Goal: Navigation & Orientation: Find specific page/section

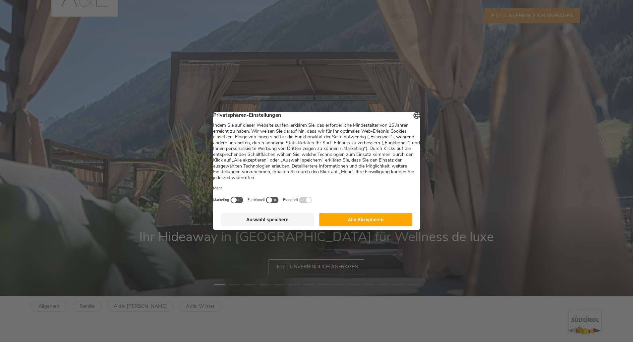
scroll to position [83, 0]
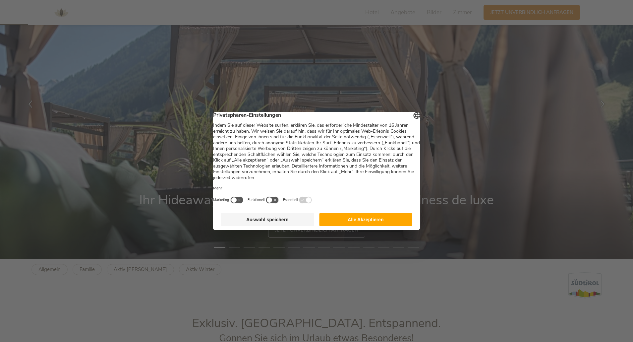
click at [351, 225] on button "Alle Akzeptieren" at bounding box center [365, 219] width 93 height 13
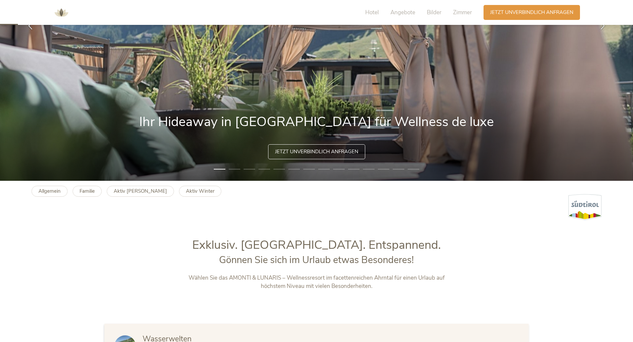
scroll to position [58, 0]
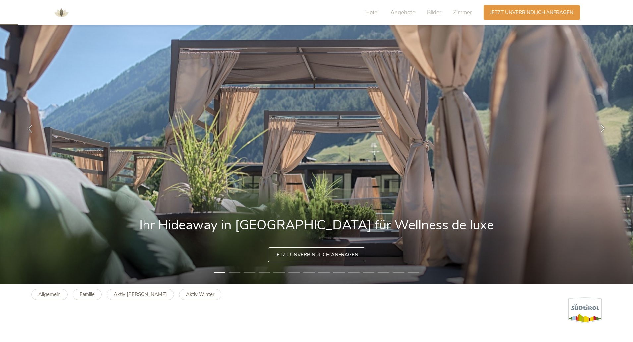
click at [602, 127] on icon at bounding box center [603, 128] width 8 height 8
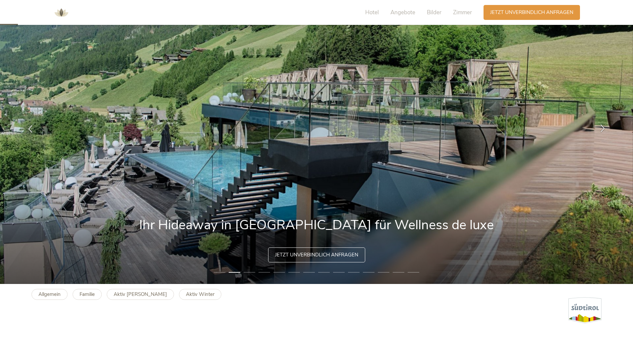
click at [603, 125] on icon at bounding box center [603, 128] width 8 height 8
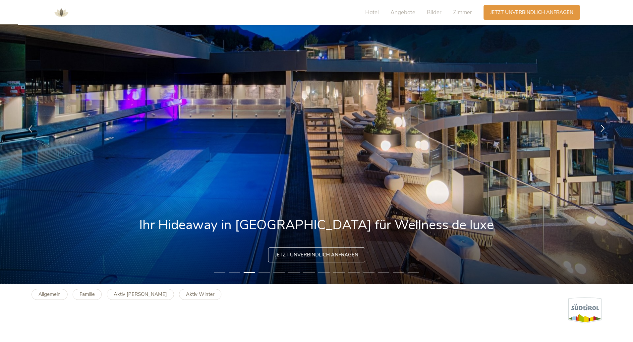
click at [603, 125] on icon at bounding box center [603, 128] width 8 height 8
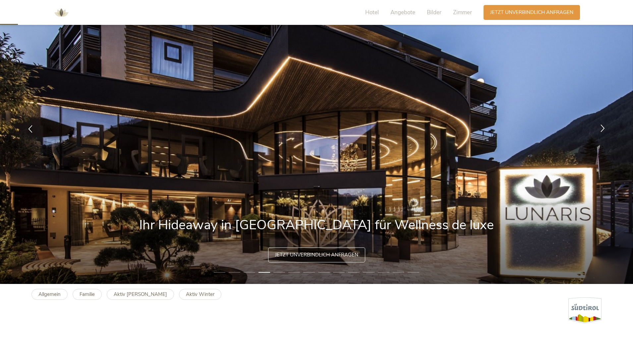
click at [603, 125] on icon at bounding box center [603, 128] width 8 height 8
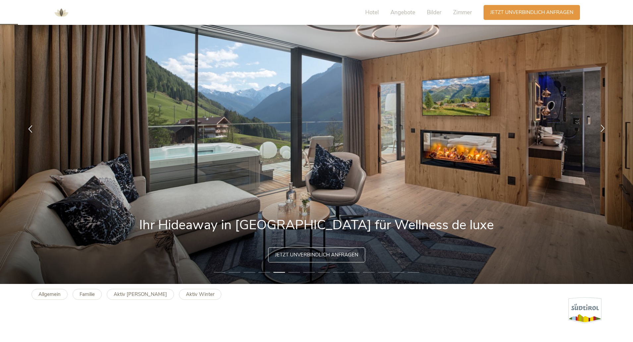
click at [603, 125] on icon at bounding box center [603, 128] width 8 height 8
click at [602, 128] on icon at bounding box center [603, 128] width 8 height 8
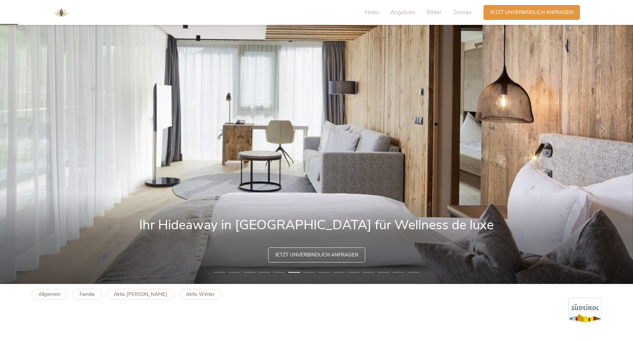
click at [602, 128] on icon at bounding box center [603, 128] width 8 height 8
click at [603, 132] on div at bounding box center [602, 128] width 21 height 21
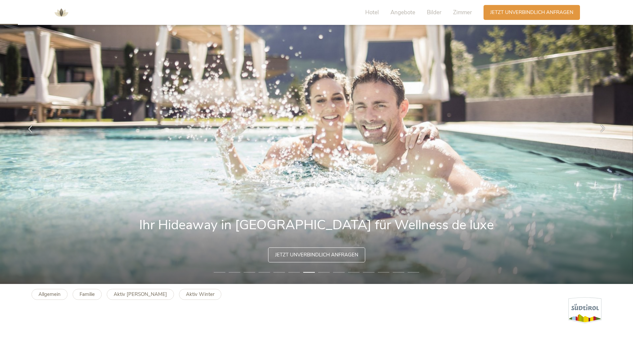
click at [603, 128] on icon at bounding box center [603, 128] width 8 height 8
click at [602, 129] on icon at bounding box center [603, 128] width 8 height 8
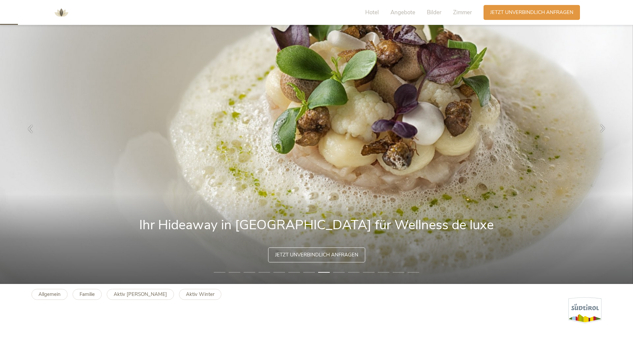
click at [602, 130] on icon at bounding box center [603, 128] width 8 height 8
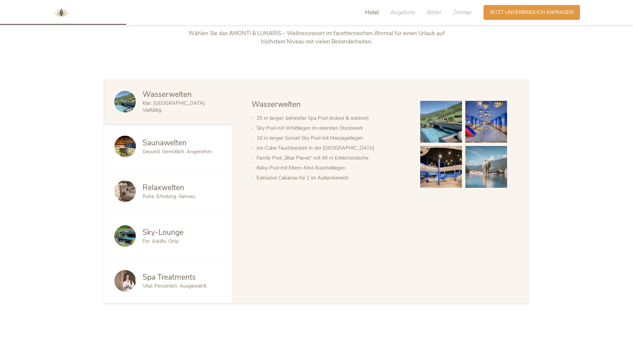
scroll to position [406, 0]
click at [167, 147] on span "Gesund. Gemütlich. Angenehm." at bounding box center [177, 150] width 70 height 7
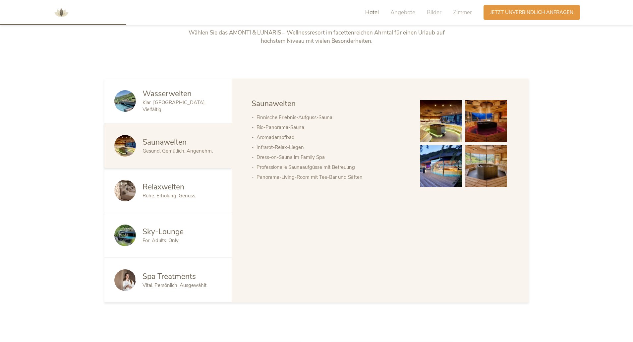
click at [442, 126] on img at bounding box center [441, 121] width 42 height 42
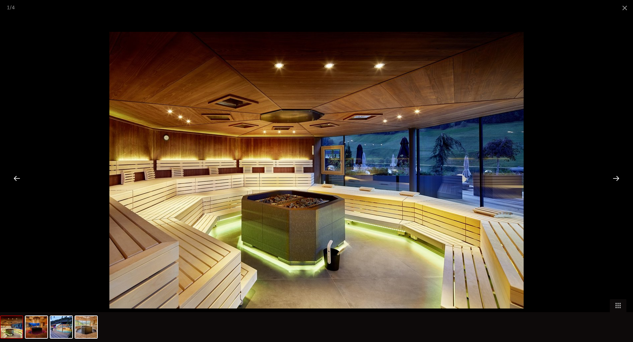
click at [619, 179] on div at bounding box center [616, 178] width 21 height 21
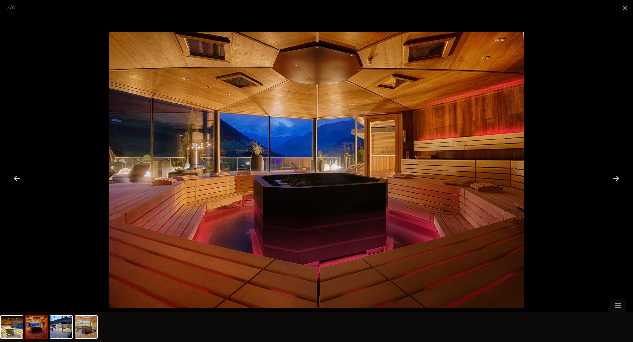
click at [619, 179] on div at bounding box center [616, 178] width 21 height 21
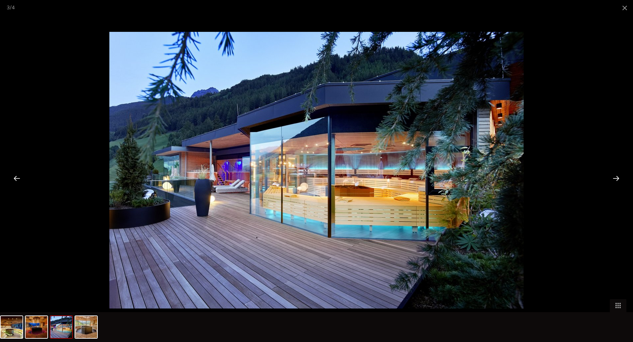
click at [619, 179] on div at bounding box center [616, 178] width 21 height 21
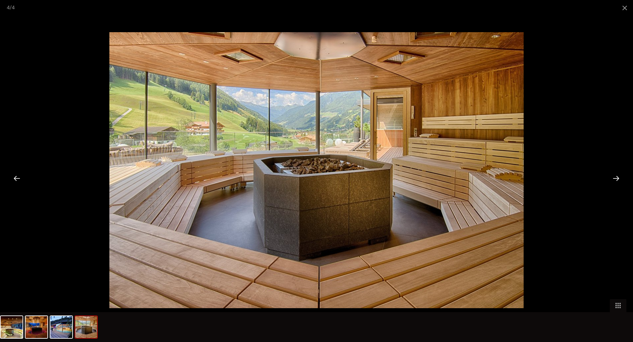
click at [619, 179] on div at bounding box center [616, 178] width 21 height 21
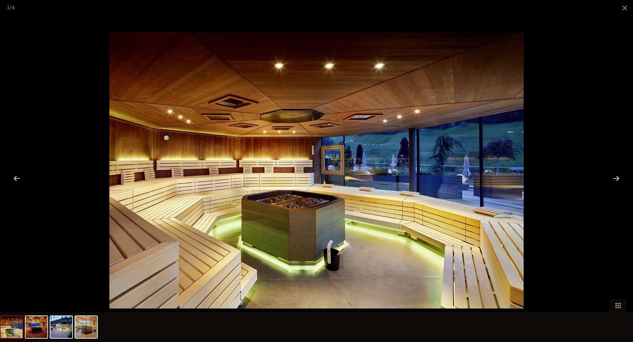
click at [619, 179] on div at bounding box center [616, 178] width 21 height 21
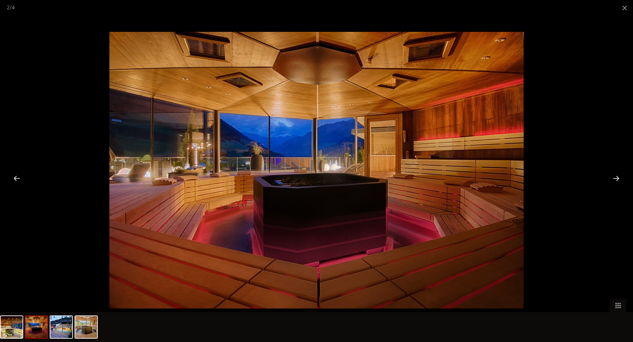
click at [619, 179] on div at bounding box center [616, 178] width 21 height 21
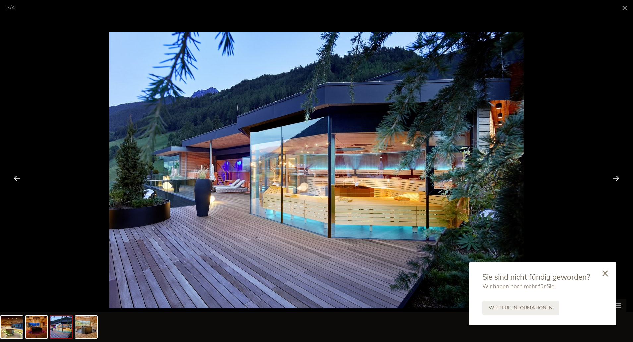
click at [616, 173] on div at bounding box center [616, 178] width 21 height 21
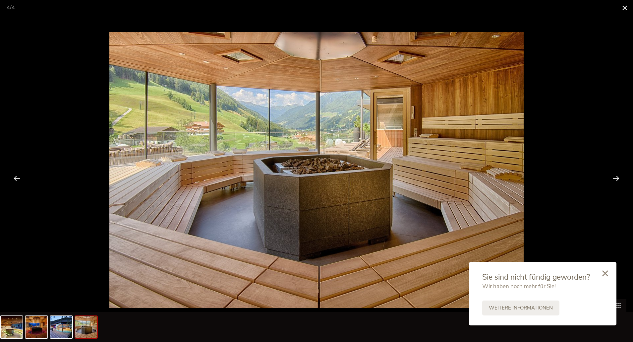
click at [625, 1] on span at bounding box center [624, 8] width 17 height 16
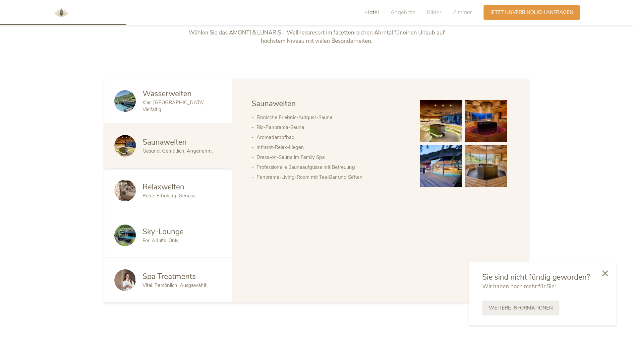
click at [167, 236] on span "Sky-Lounge" at bounding box center [162, 231] width 41 height 10
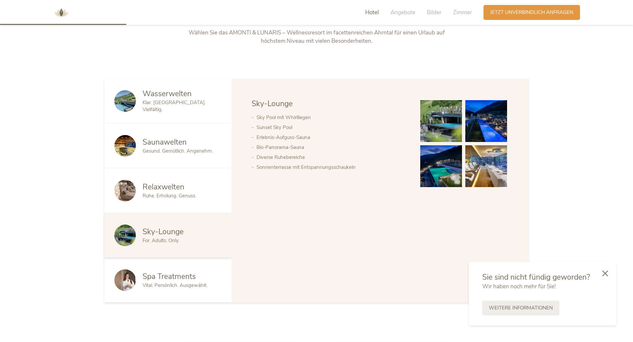
click at [453, 129] on img at bounding box center [441, 121] width 42 height 42
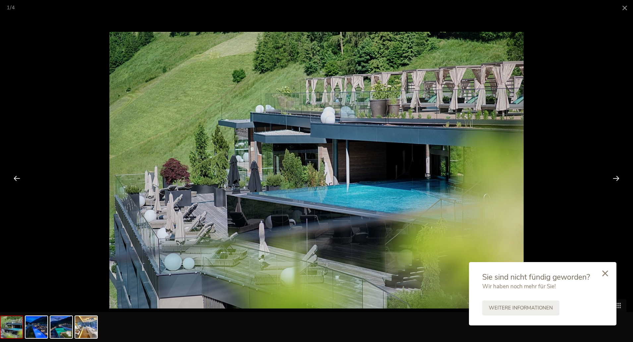
click at [617, 178] on div at bounding box center [616, 178] width 21 height 21
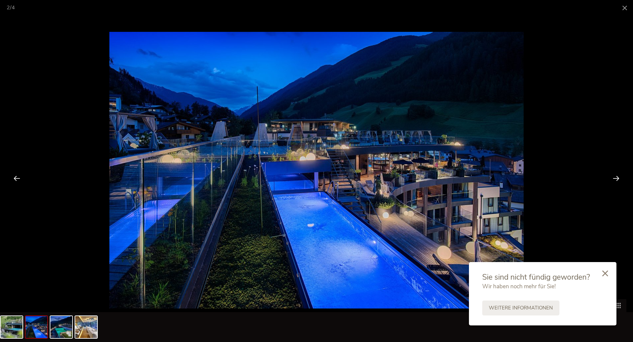
click at [617, 178] on div at bounding box center [616, 178] width 21 height 21
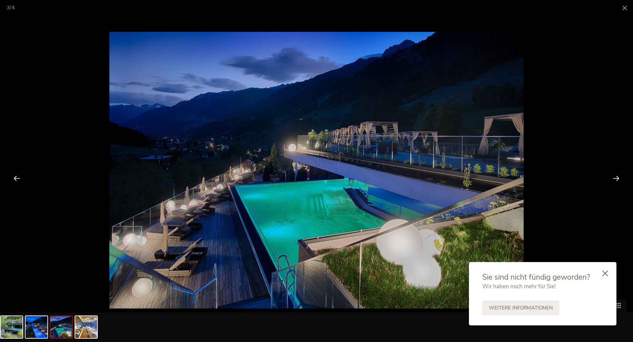
click at [617, 178] on div at bounding box center [616, 178] width 21 height 21
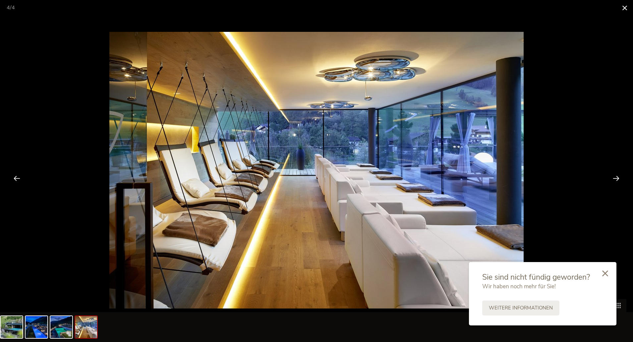
click at [623, 5] on span at bounding box center [624, 8] width 17 height 16
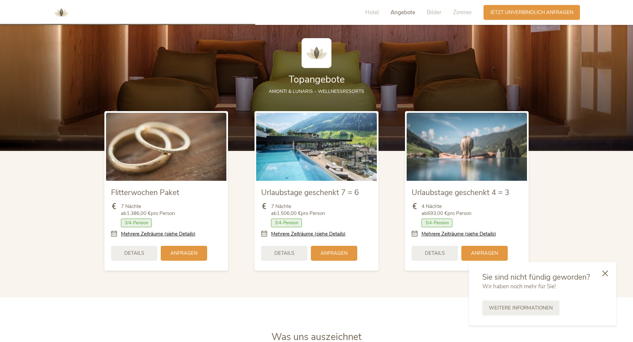
scroll to position [820, 0]
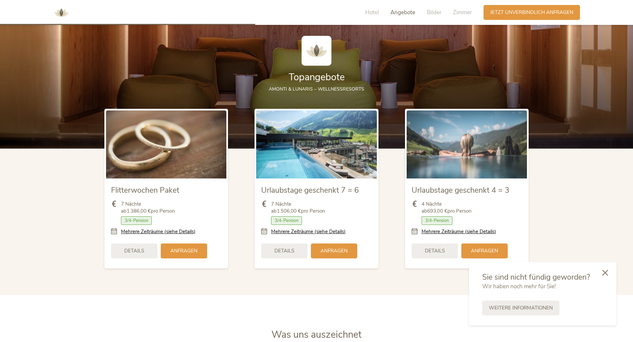
click at [606, 273] on icon at bounding box center [605, 272] width 6 height 6
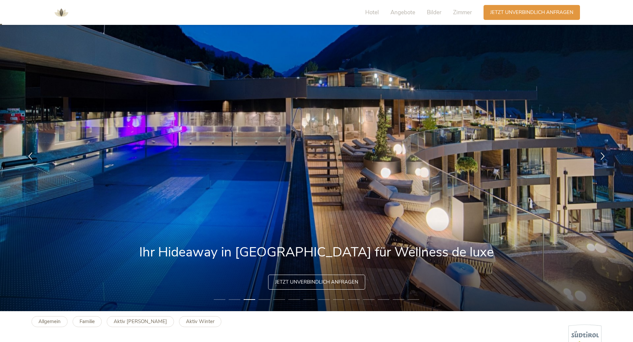
scroll to position [0, 0]
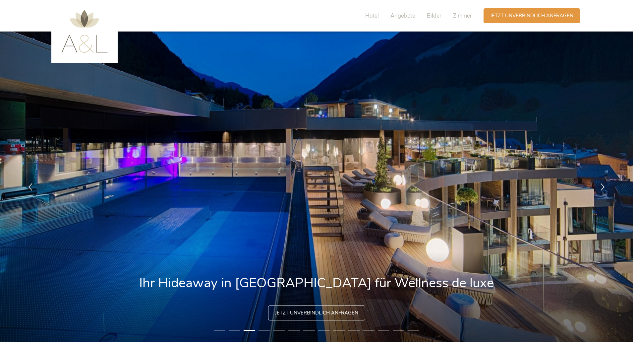
click at [102, 38] on img at bounding box center [84, 31] width 46 height 43
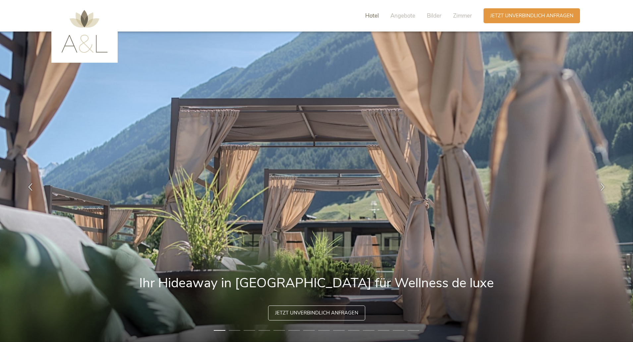
click at [375, 18] on span "Hotel" at bounding box center [372, 16] width 14 height 8
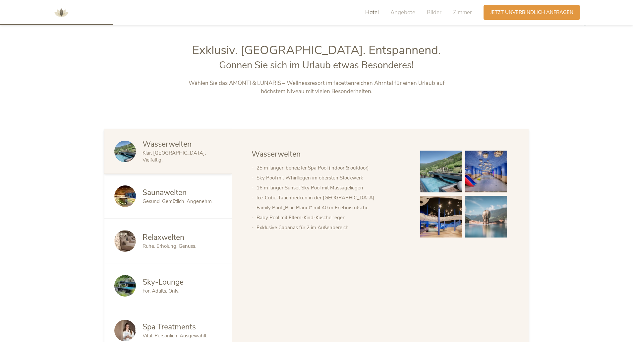
scroll to position [364, 0]
